Goal: Transaction & Acquisition: Obtain resource

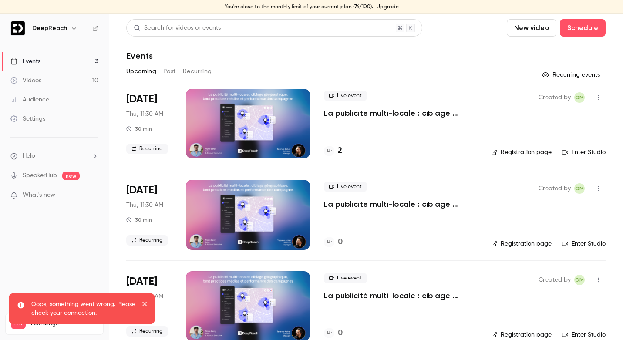
click at [166, 72] on button "Past" at bounding box center [169, 71] width 13 height 14
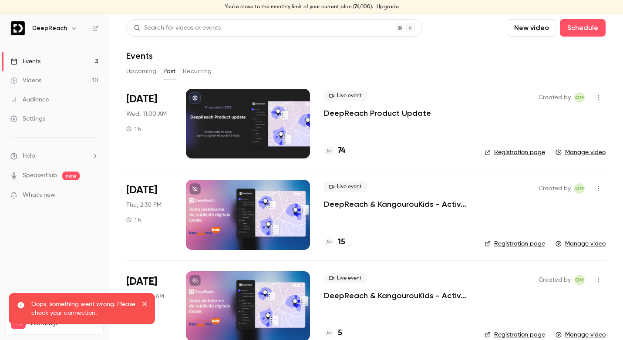
click at [402, 117] on p "DeepReach Product Update" at bounding box center [377, 113] width 107 height 10
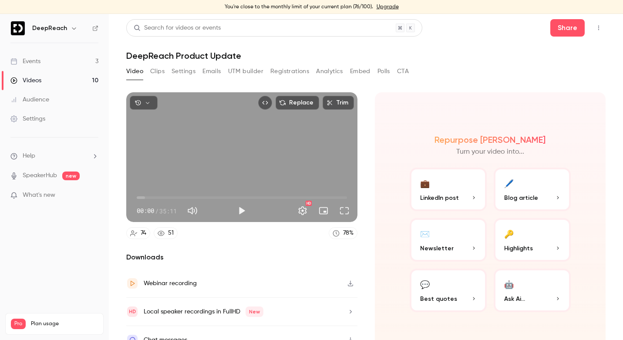
scroll to position [14, 0]
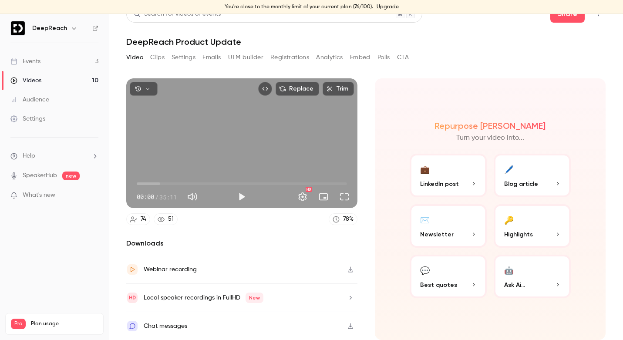
click at [291, 59] on button "Registrations" at bounding box center [289, 57] width 39 height 14
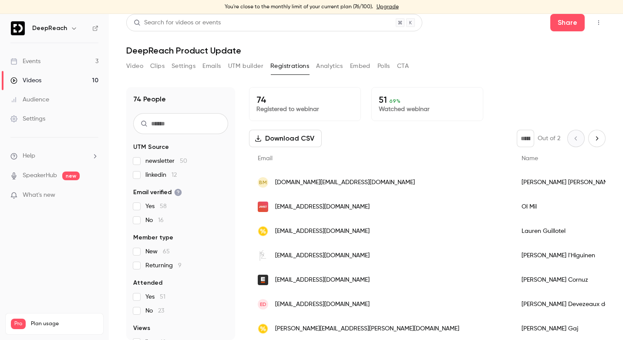
click at [330, 68] on button "Analytics" at bounding box center [329, 66] width 27 height 14
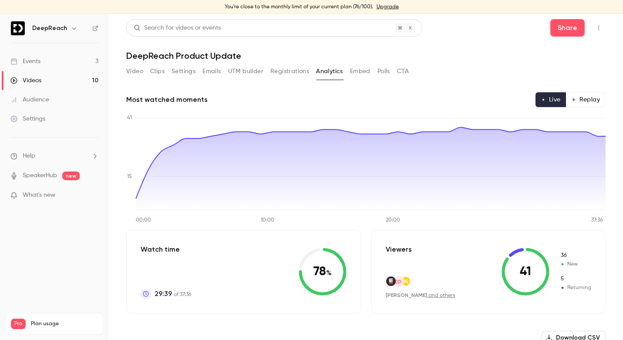
click at [301, 72] on button "Registrations" at bounding box center [289, 71] width 39 height 14
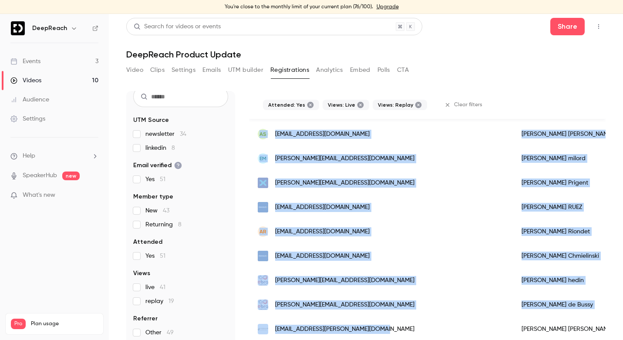
scroll to position [3, 0]
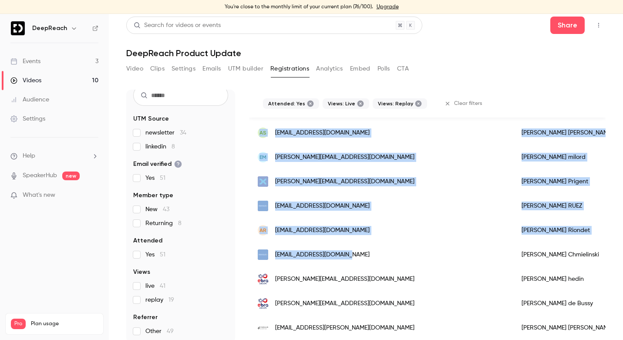
drag, startPoint x: 244, startPoint y: 131, endPoint x: 371, endPoint y: 265, distance: 185.3
click at [371, 265] on div "51 People UTM Source newsletter 34 linkedin 8 Email verified Yes 51 Member type…" at bounding box center [365, 216] width 479 height 253
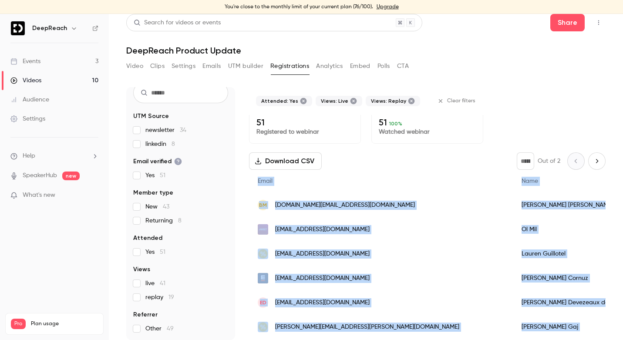
scroll to position [0, 0]
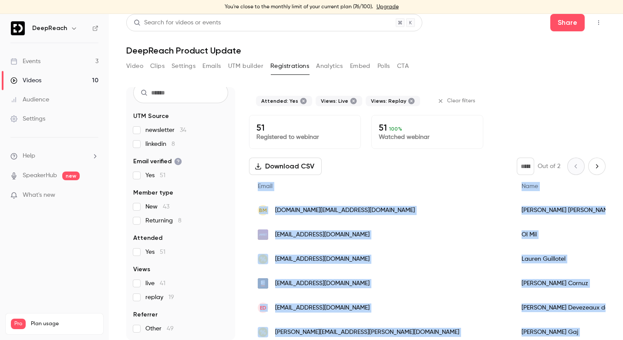
click at [385, 181] on div "Email" at bounding box center [381, 186] width 264 height 23
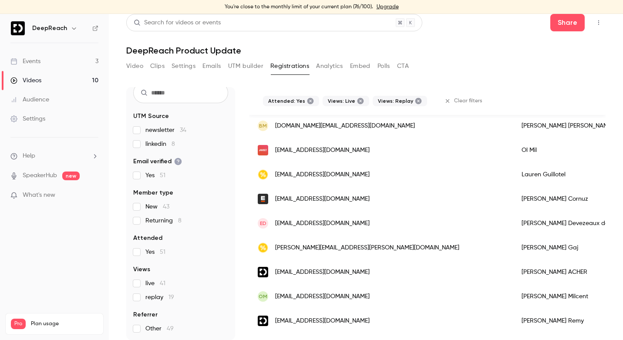
scroll to position [85, 0]
drag, startPoint x: 378, startPoint y: 173, endPoint x: 319, endPoint y: 177, distance: 58.9
click at [319, 177] on div "[EMAIL_ADDRESS][DOMAIN_NAME]" at bounding box center [381, 174] width 264 height 24
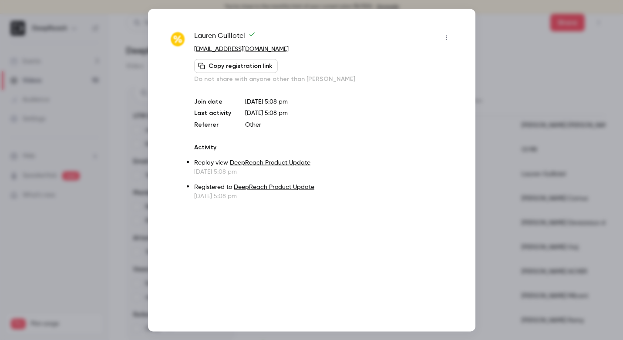
copy span "[DOMAIN_NAME]"
click at [496, 62] on div at bounding box center [311, 170] width 623 height 340
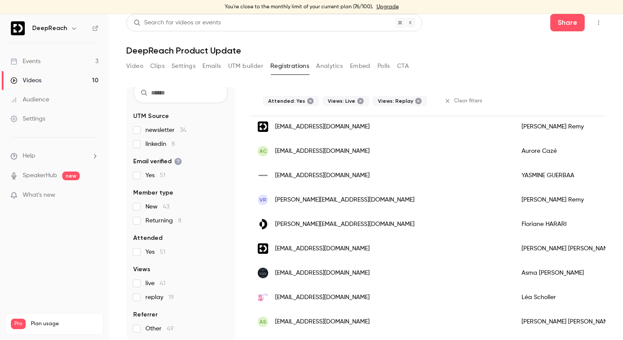
scroll to position [280, 0]
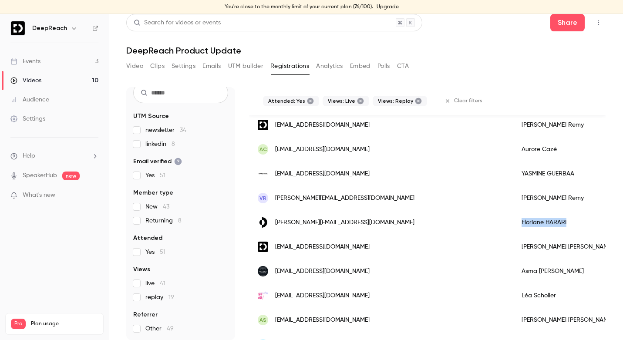
drag, startPoint x: 473, startPoint y: 219, endPoint x: 423, endPoint y: 222, distance: 49.7
click at [513, 222] on div "[PERSON_NAME]" at bounding box center [582, 222] width 139 height 24
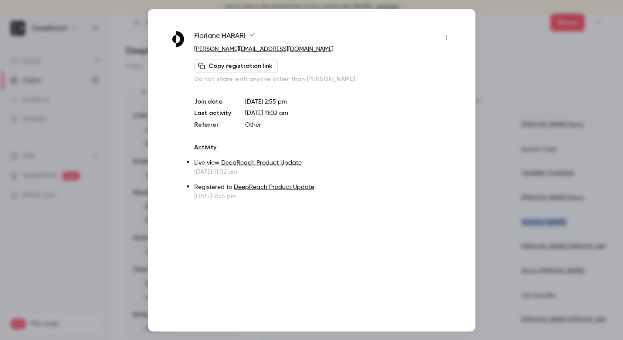
copy div "[PERSON_NAME]"
click at [507, 28] on div at bounding box center [311, 170] width 623 height 340
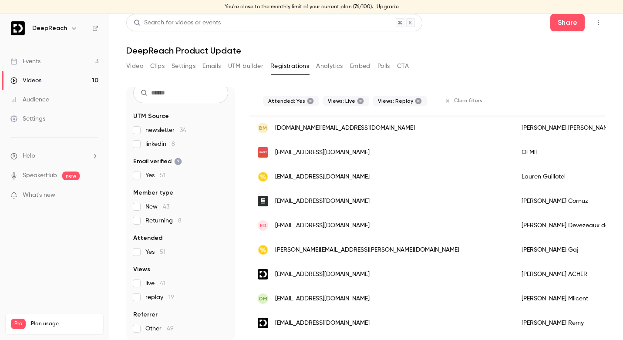
scroll to position [0, 0]
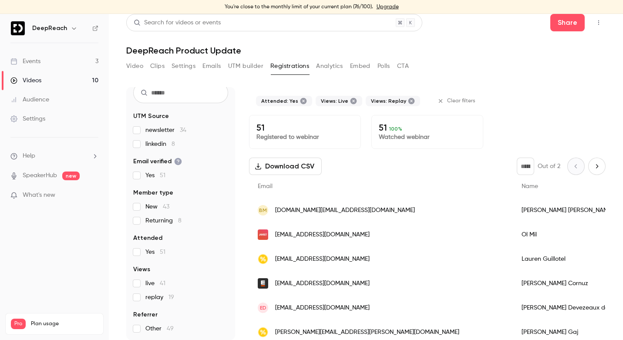
click at [297, 164] on button "Download CSV" at bounding box center [285, 166] width 73 height 17
